Goal: Transaction & Acquisition: Purchase product/service

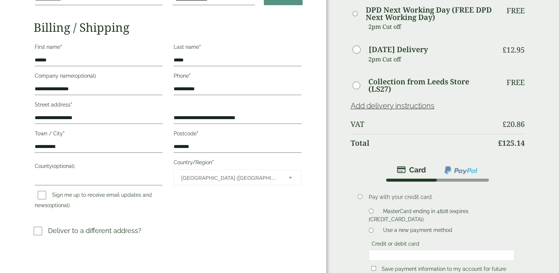
scroll to position [78, 0]
click at [138, 180] on input "County (optional)" at bounding box center [99, 179] width 128 height 12
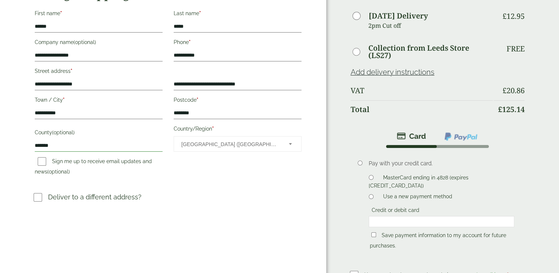
scroll to position [180, 0]
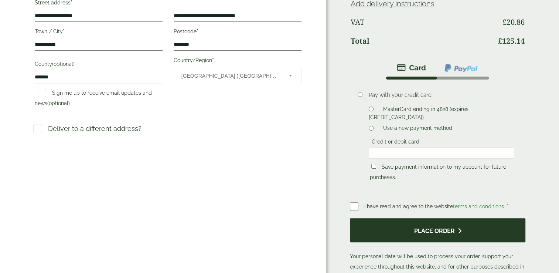
type input "*******"
click at [426, 218] on button "Place order" at bounding box center [438, 230] width 176 height 24
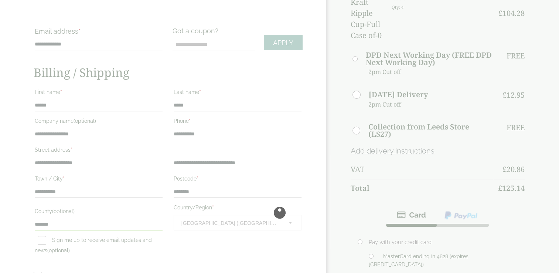
scroll to position [35, 0]
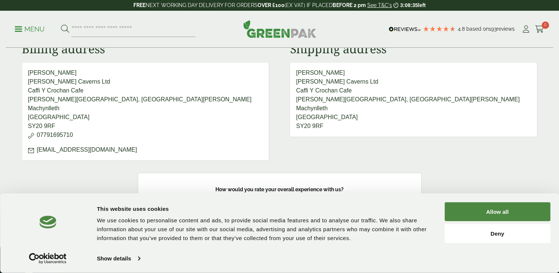
scroll to position [287, 0]
